Goal: Transaction & Acquisition: Purchase product/service

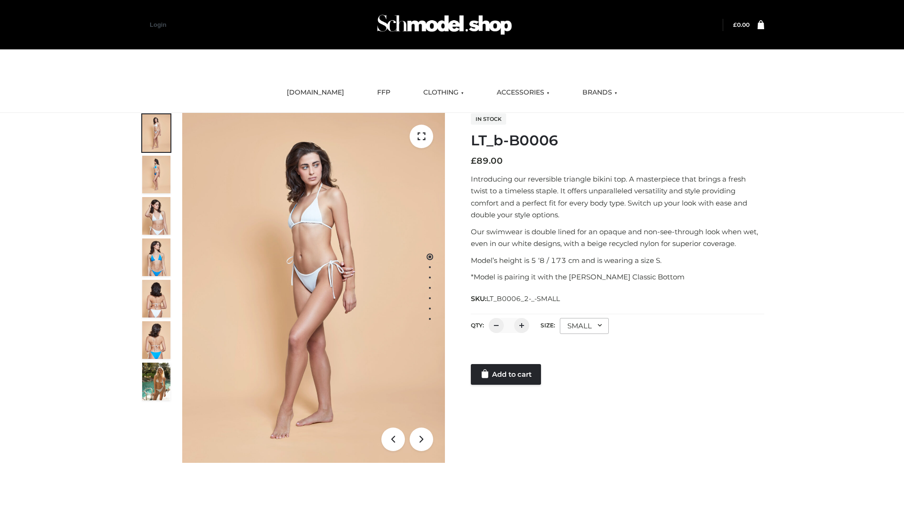
click at [506, 375] on link "Add to cart" at bounding box center [506, 374] width 70 height 21
